Goal: Task Accomplishment & Management: Use online tool/utility

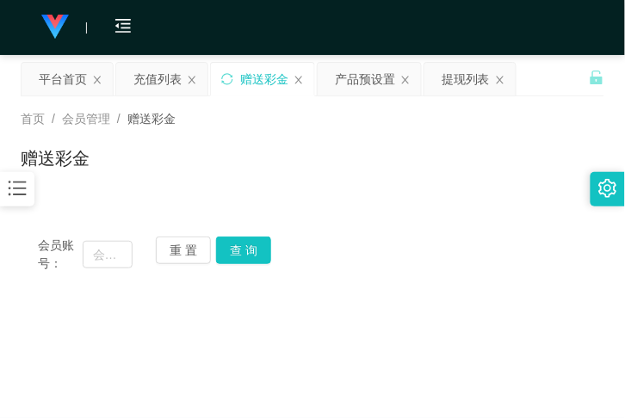
scroll to position [188, 0]
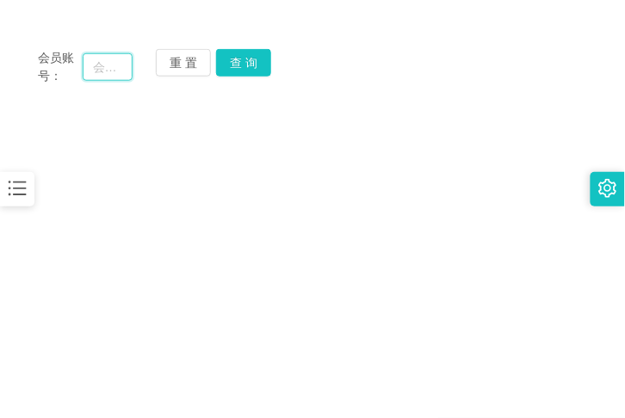
click at [126, 71] on input "text" at bounding box center [108, 67] width 50 height 28
paste input "CHUNHOE"
type input "CHUNHOE"
click at [250, 63] on button "查 询" at bounding box center [243, 63] width 55 height 28
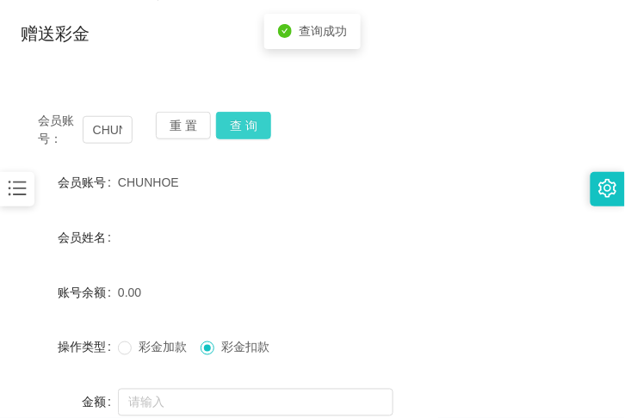
scroll to position [125, 0]
drag, startPoint x: 255, startPoint y: 195, endPoint x: 457, endPoint y: 34, distance: 258.4
click at [262, 185] on div "CHUNHOE" at bounding box center [288, 182] width 341 height 34
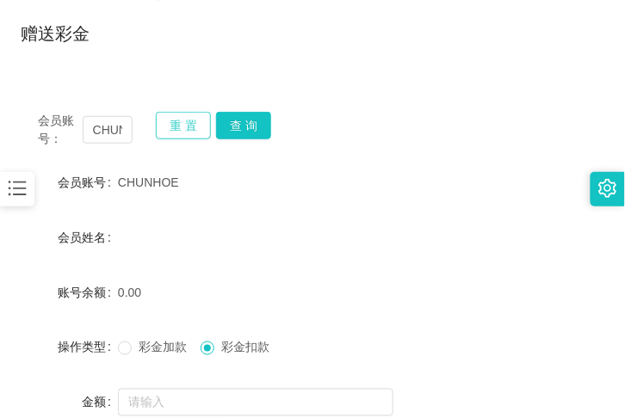
click at [207, 122] on button "重 置" at bounding box center [183, 126] width 55 height 28
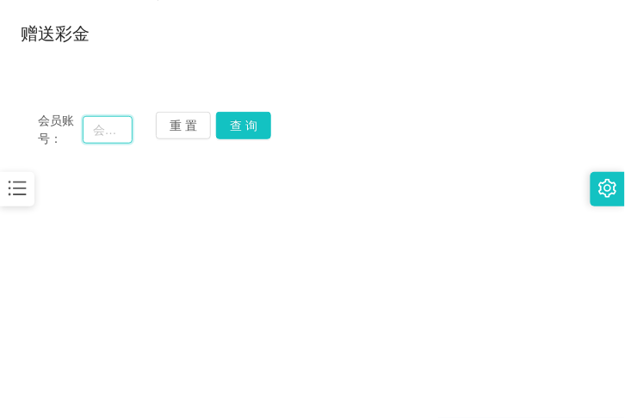
click at [127, 132] on input "text" at bounding box center [108, 130] width 50 height 28
click at [113, 132] on input "text" at bounding box center [108, 130] width 50 height 28
drag, startPoint x: 146, startPoint y: 120, endPoint x: 135, endPoint y: 126, distance: 12.3
click at [146, 120] on div "会员账号： 重 置 查 询" at bounding box center [312, 130] width 583 height 36
click at [119, 133] on input "text" at bounding box center [108, 130] width 50 height 28
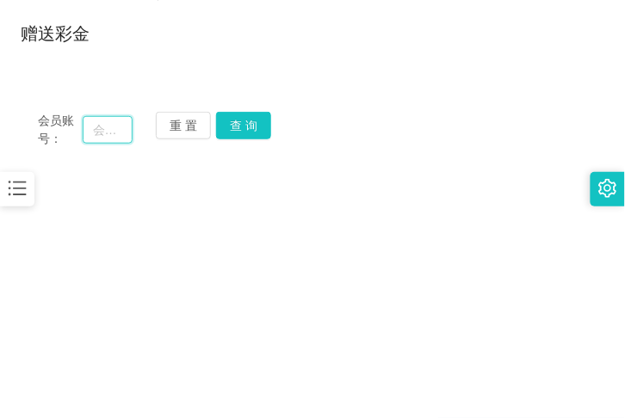
paste input "CHUNHOE"
type input "CHUNHOE"
click at [226, 133] on button "查 询" at bounding box center [243, 126] width 55 height 28
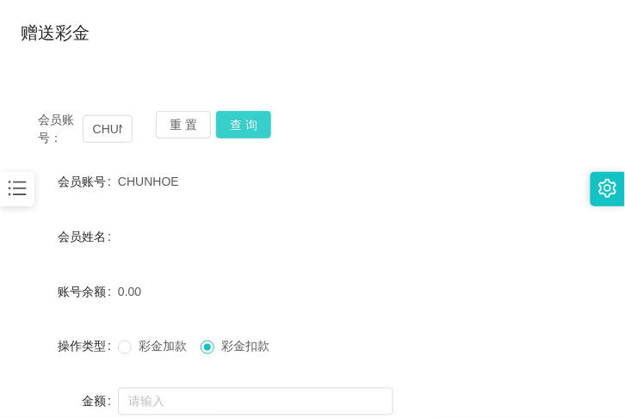
scroll to position [125, 0]
click at [229, 129] on button "查 询" at bounding box center [243, 126] width 55 height 28
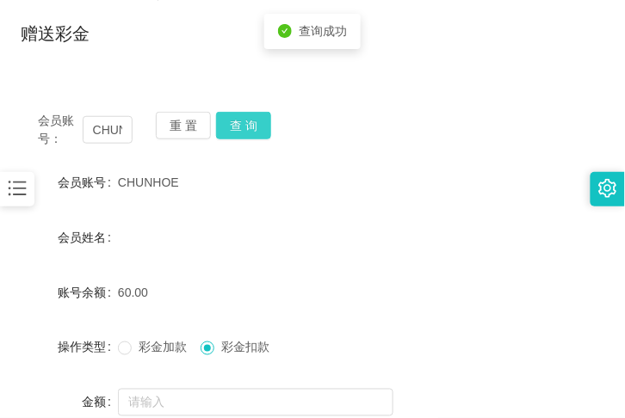
click at [229, 129] on button "查 询" at bounding box center [243, 126] width 55 height 28
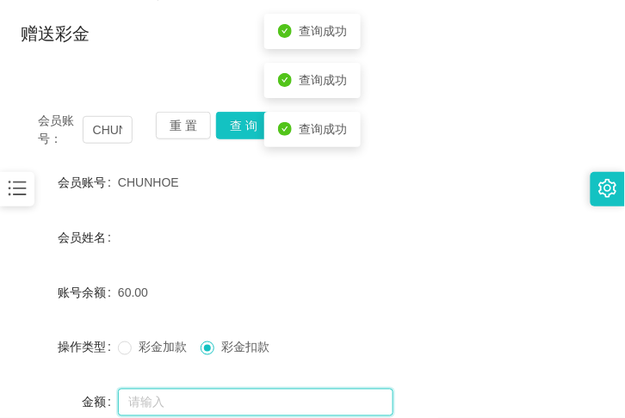
click at [218, 396] on input "text" at bounding box center [255, 403] width 275 height 28
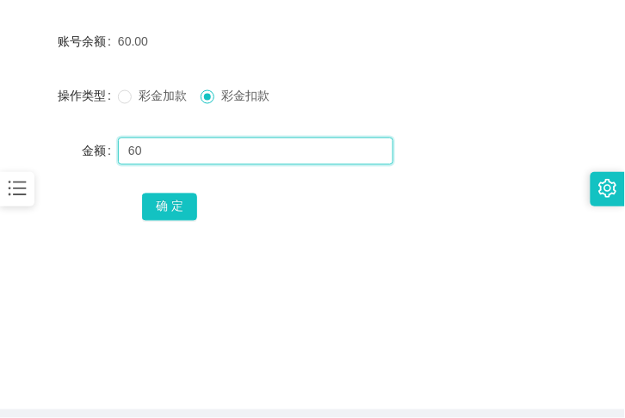
scroll to position [376, 0]
type input "60"
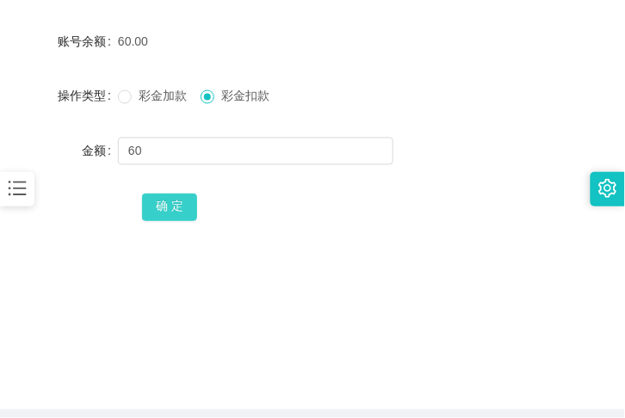
click at [174, 213] on button "确 定" at bounding box center [169, 208] width 55 height 28
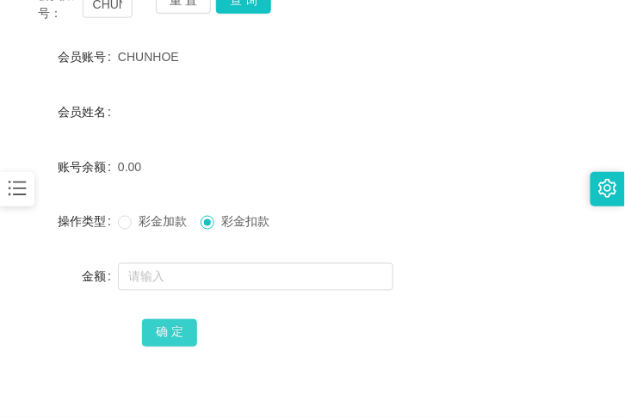
scroll to position [188, 0]
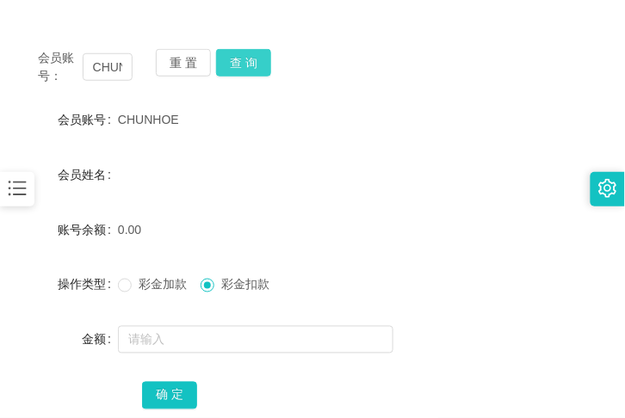
click at [234, 62] on button "查 询" at bounding box center [243, 63] width 55 height 28
